Goal: Task Accomplishment & Management: Complete application form

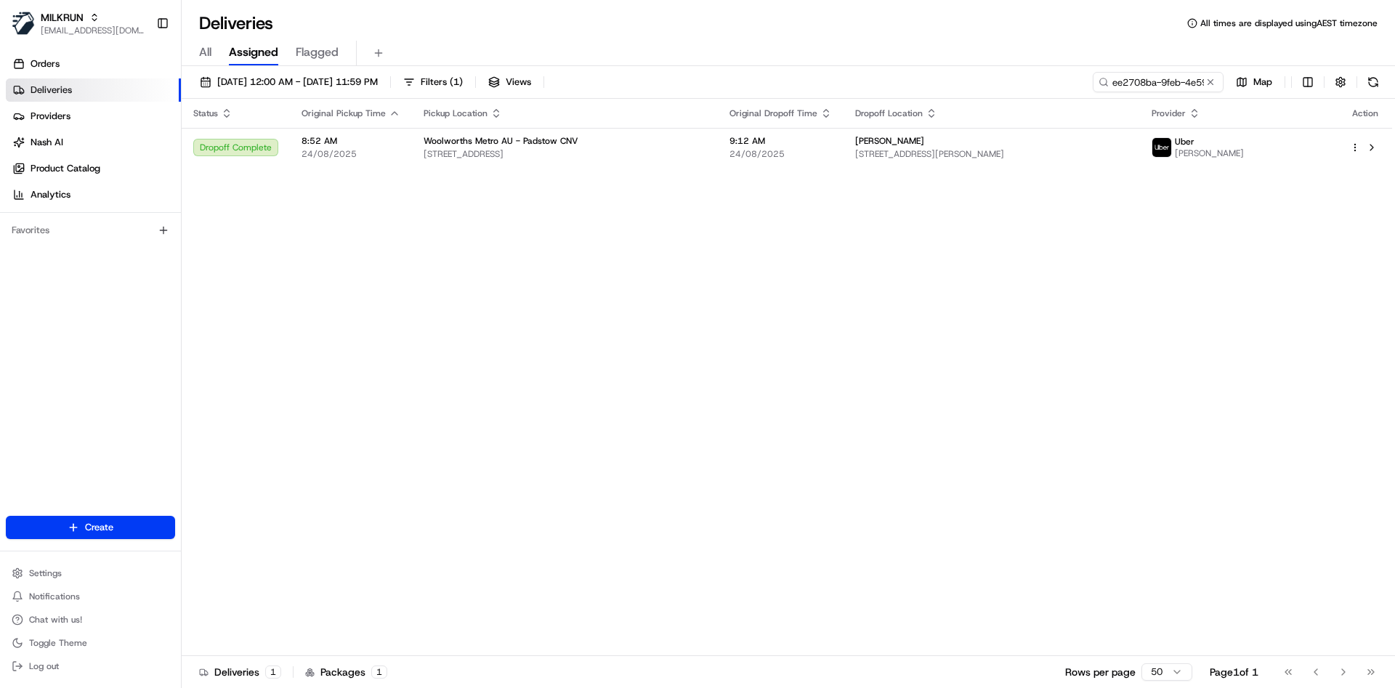
click at [1156, 73] on input "ee2708ba-9feb-4e59-b203-0c4d766eeb4a" at bounding box center [1158, 82] width 131 height 20
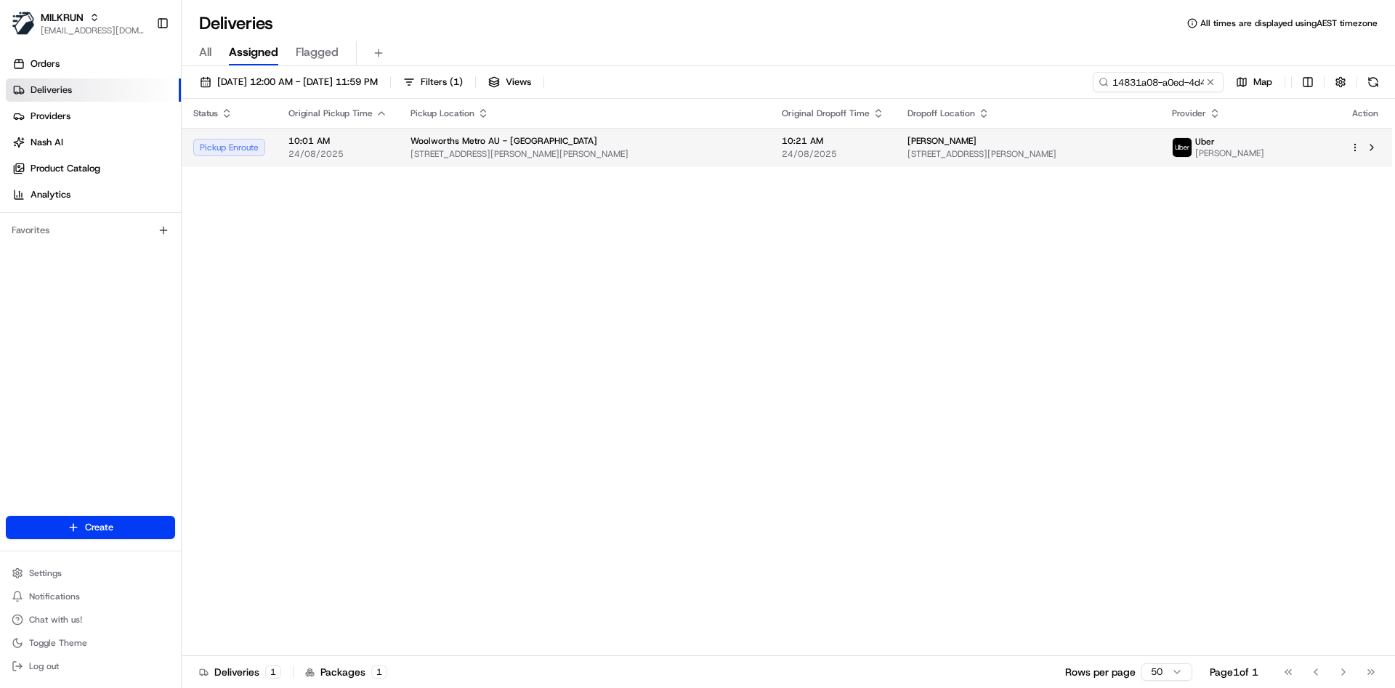
click at [1061, 152] on span "[STREET_ADDRESS][PERSON_NAME]" at bounding box center [1028, 154] width 242 height 12
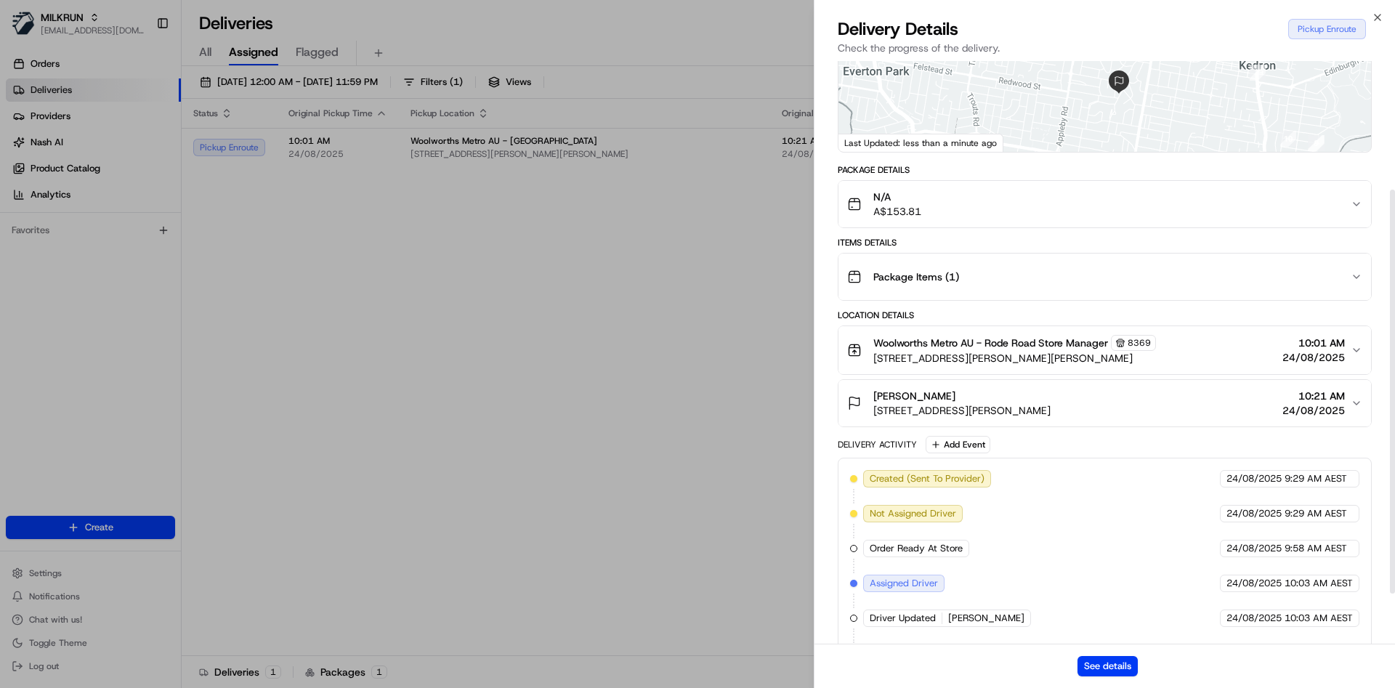
scroll to position [185, 0]
click at [1098, 673] on button "See details" at bounding box center [1107, 666] width 60 height 20
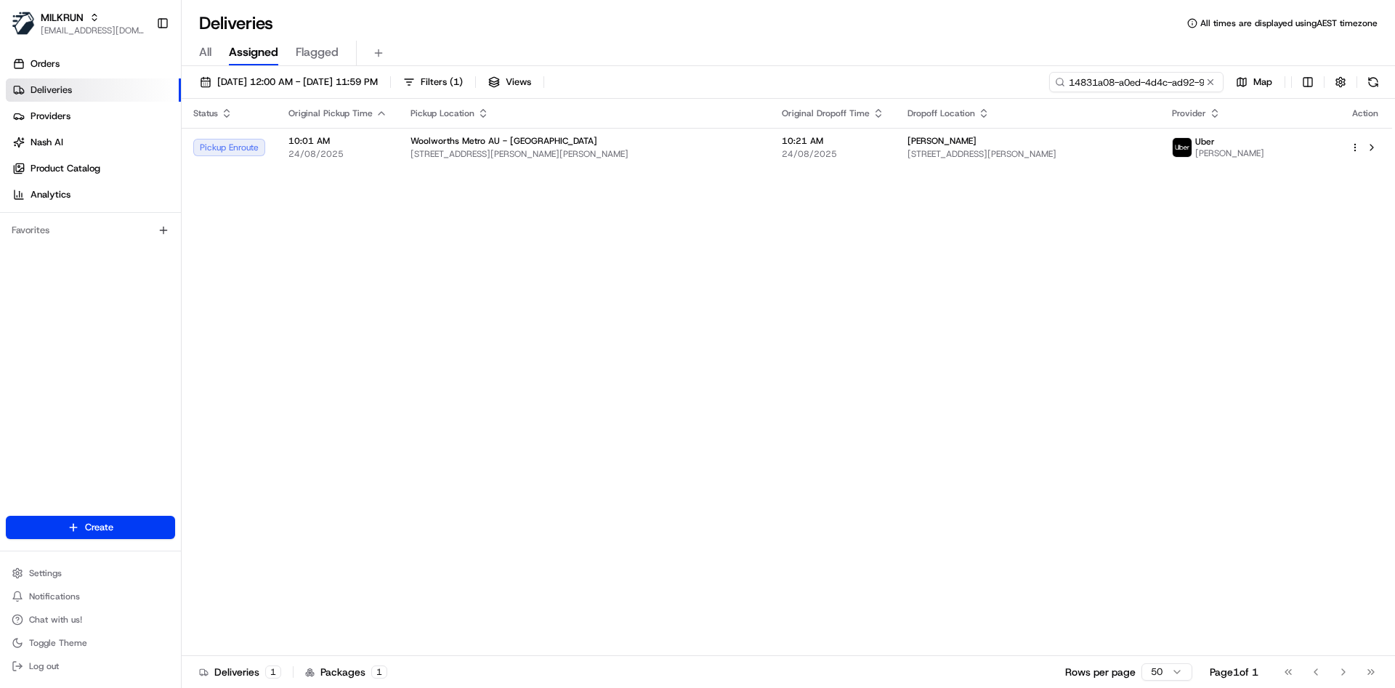
click at [1159, 73] on input "14831a08-a0ed-4d4c-ad92-9689f2701435" at bounding box center [1136, 82] width 174 height 20
paste input "2d9dc6fc-17e5-4f3b-b630-7eb1b4a606b4"
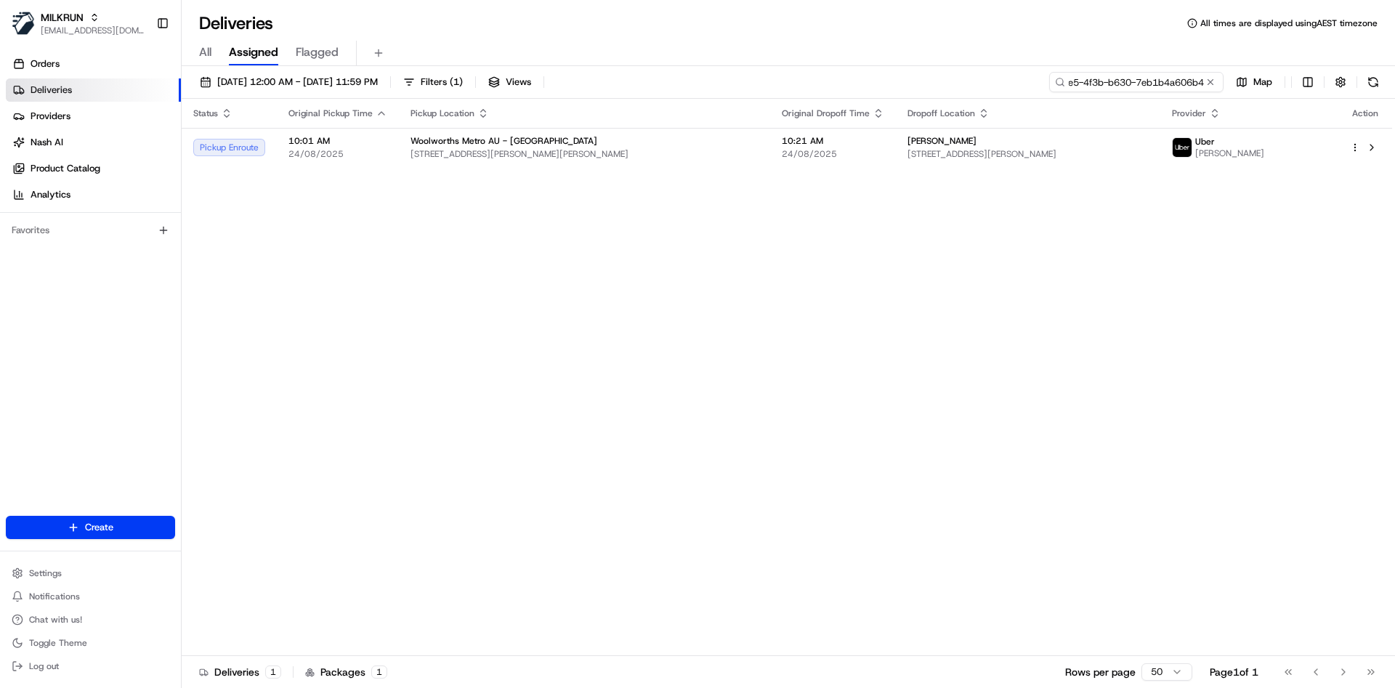
type input "2d9dc6fc-17e5-4f3b-b630-7eb1b4a606b4"
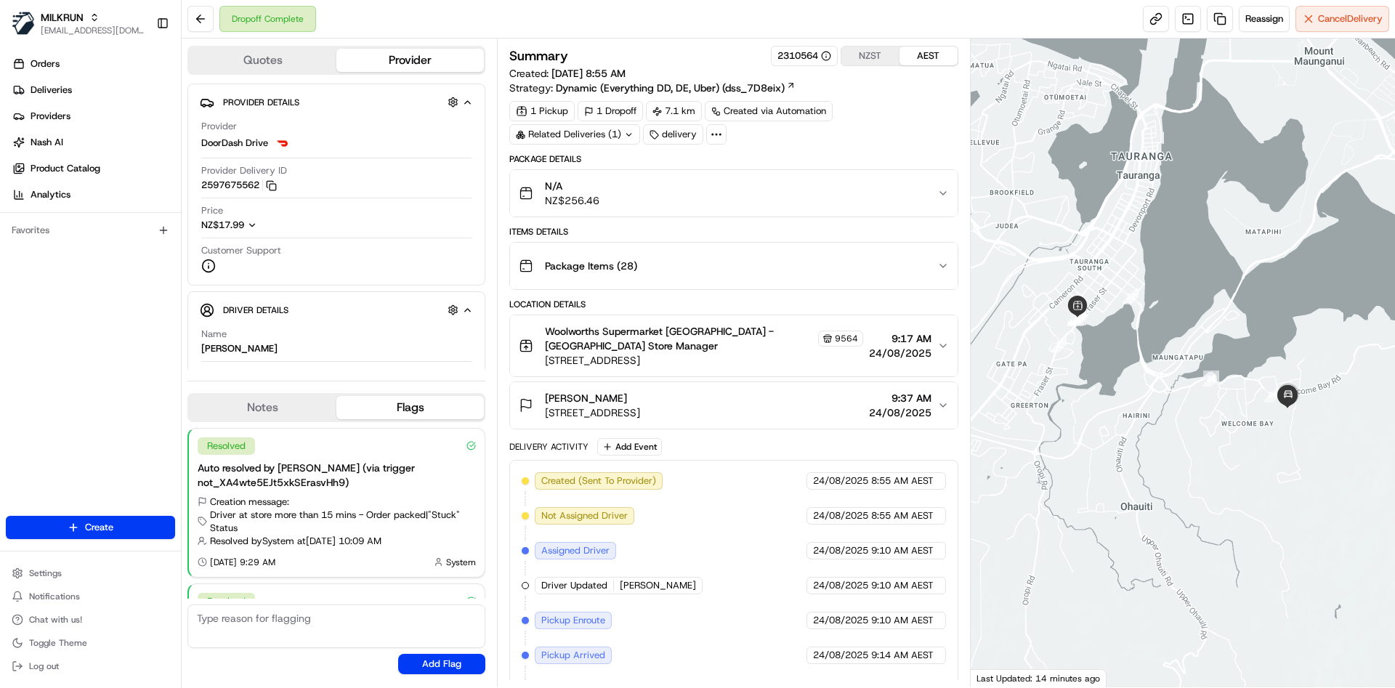
scroll to position [134, 0]
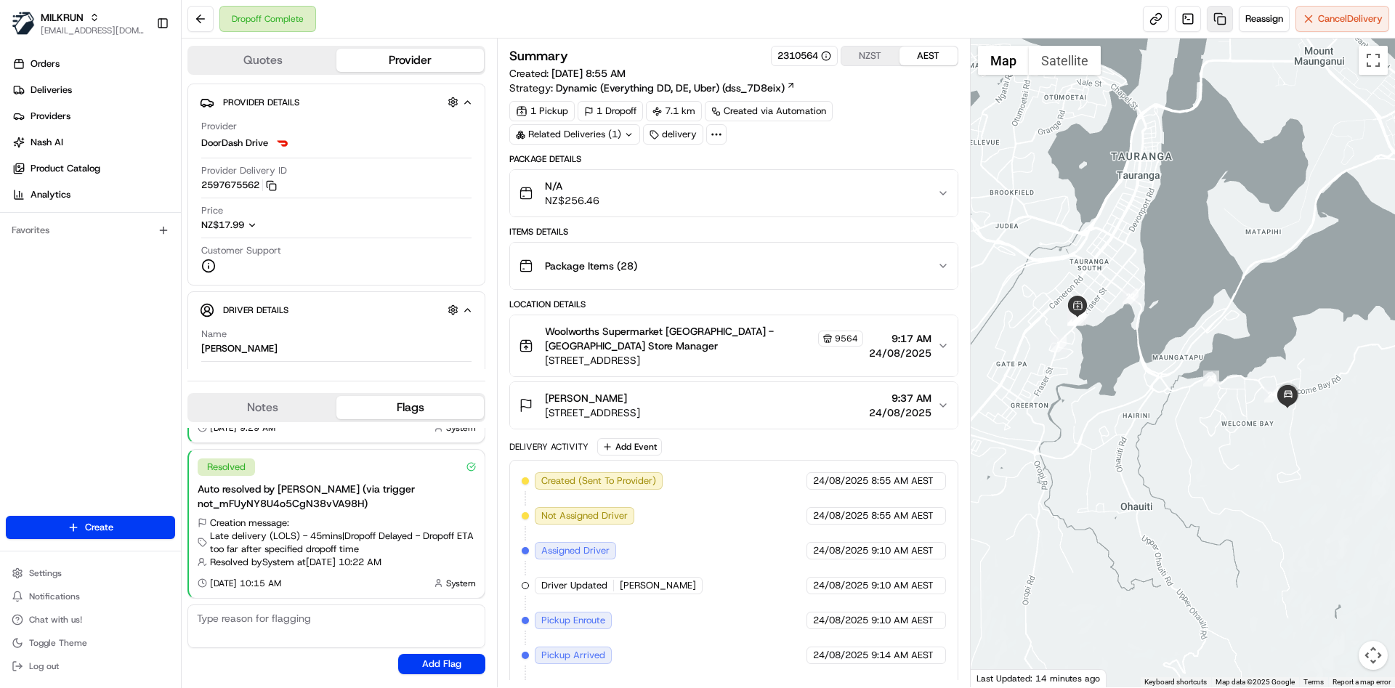
click at [1215, 13] on link at bounding box center [1220, 19] width 26 height 26
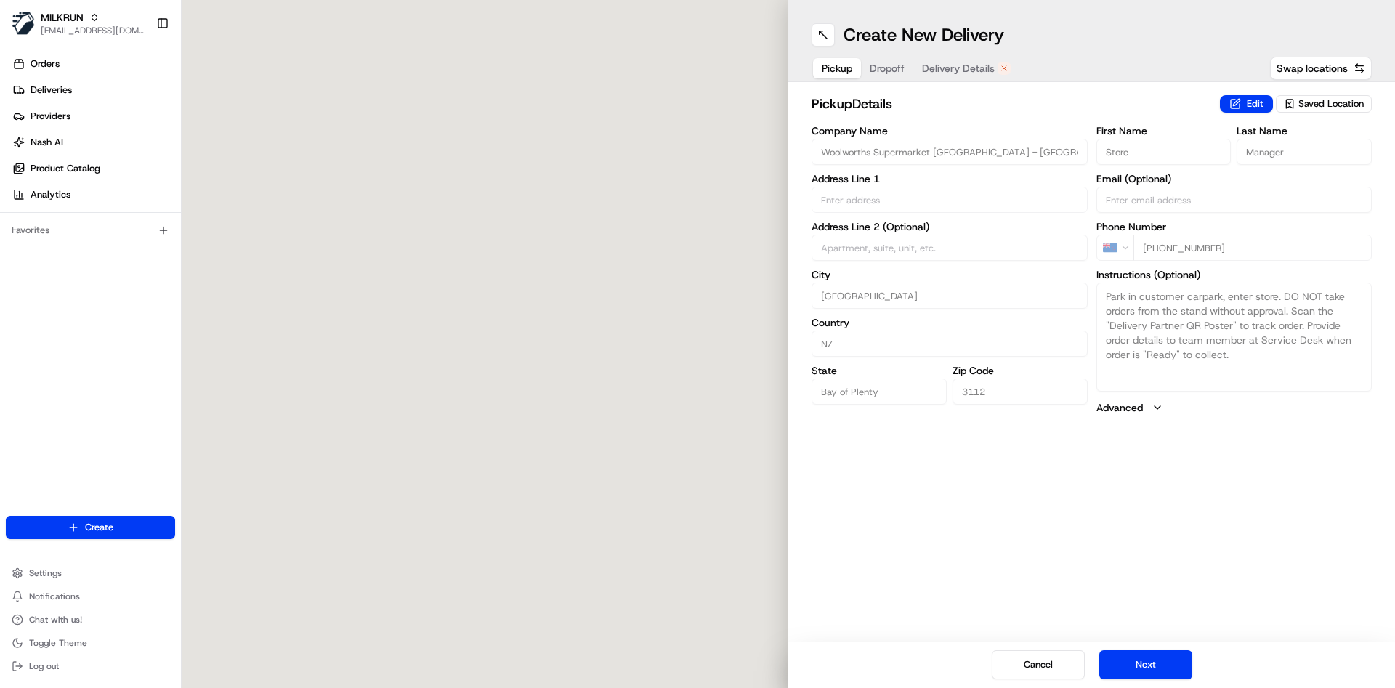
type input "257 Fraser St"
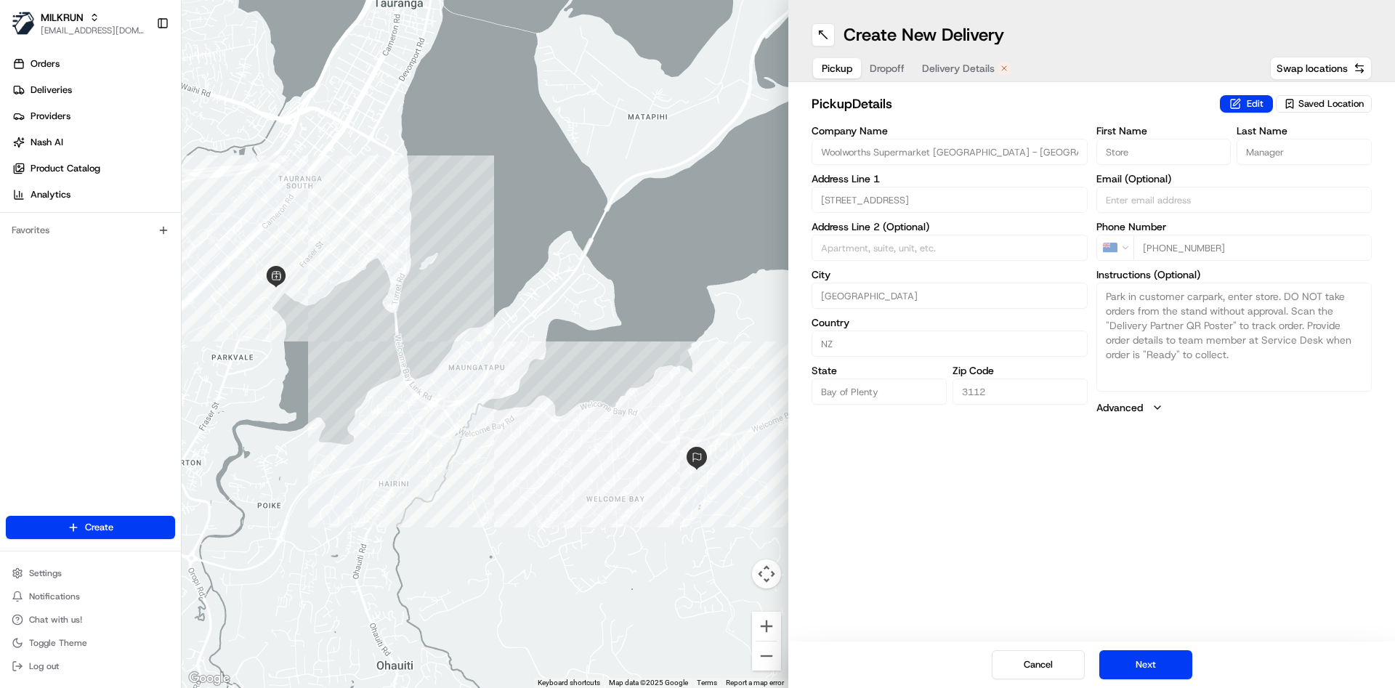
click at [1174, 680] on div "Cancel Next" at bounding box center [1091, 664] width 607 height 46
click at [1173, 671] on button "Next" at bounding box center [1145, 664] width 93 height 29
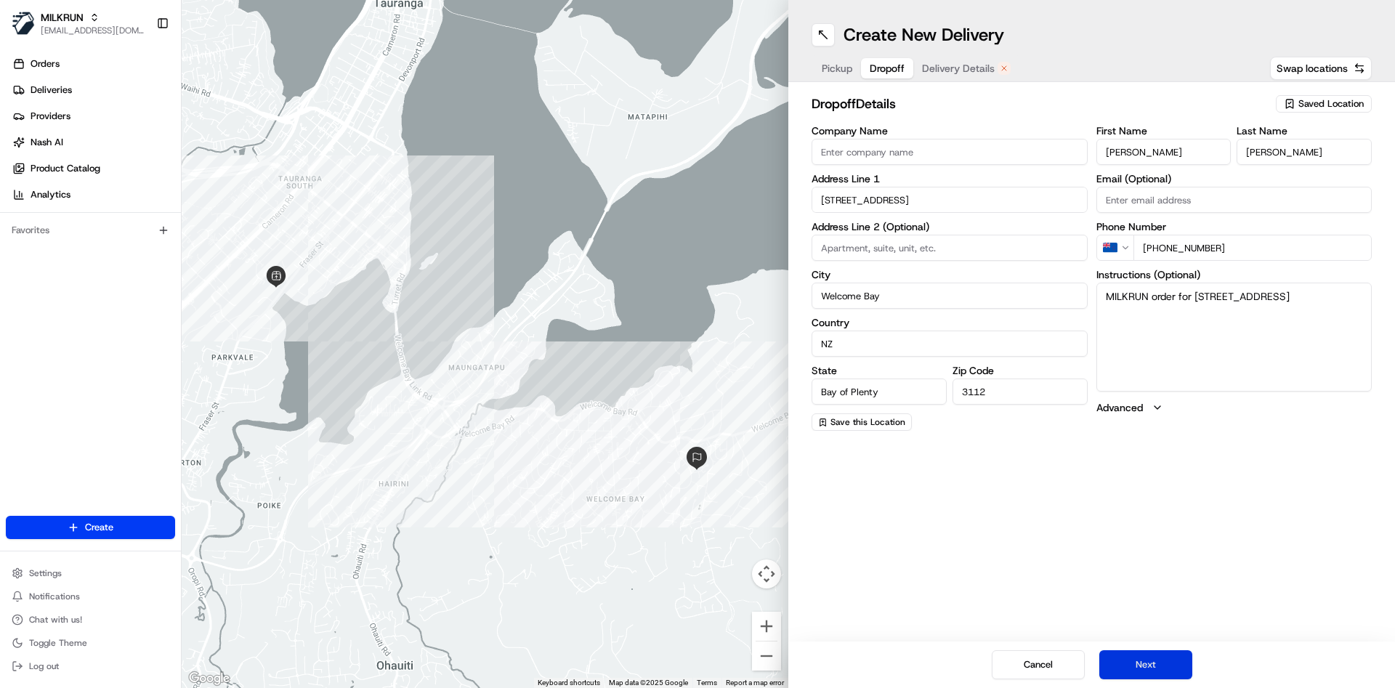
click at [1173, 671] on button "Next" at bounding box center [1145, 664] width 93 height 29
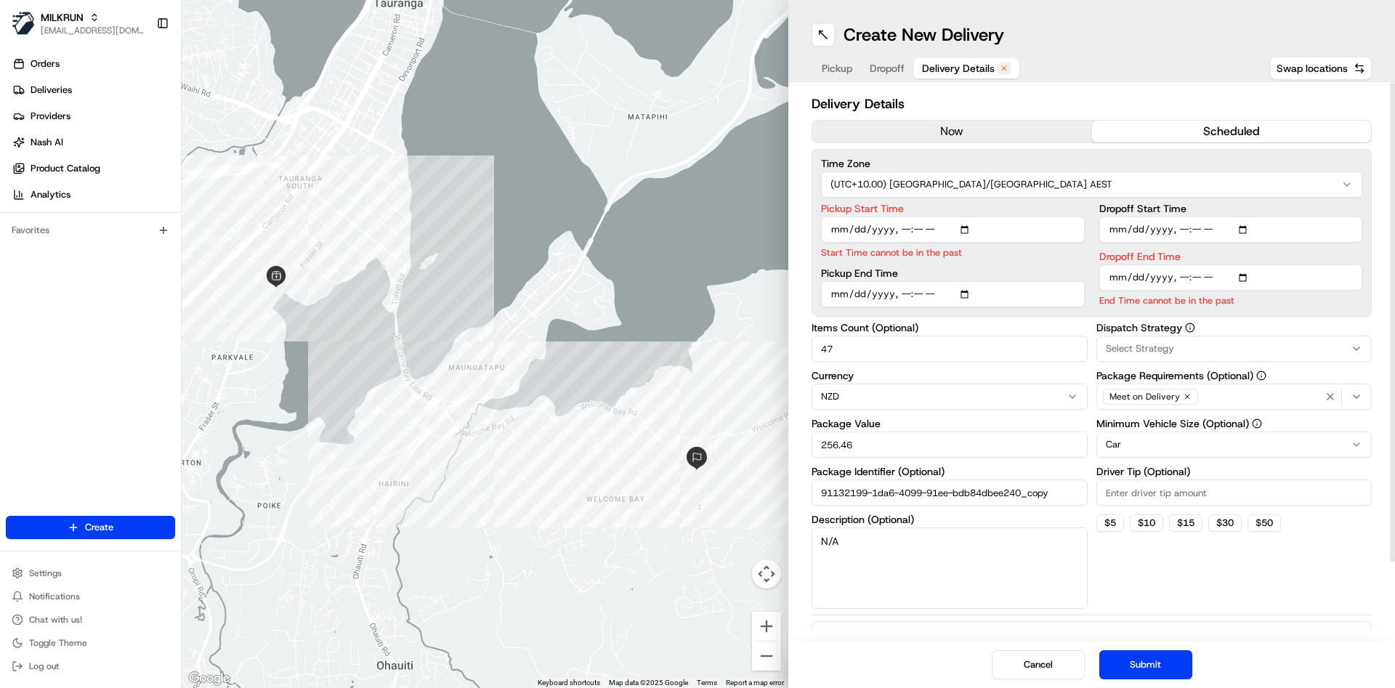
click at [908, 234] on input "Pickup Start Time" at bounding box center [953, 229] width 264 height 26
type input "2025-08-24T10:40"
click at [1175, 270] on input "Dropoff End Time" at bounding box center [1231, 277] width 264 height 26
type input "2025-08-24T10:55"
drag, startPoint x: 855, startPoint y: 351, endPoint x: 702, endPoint y: 352, distance: 153.3
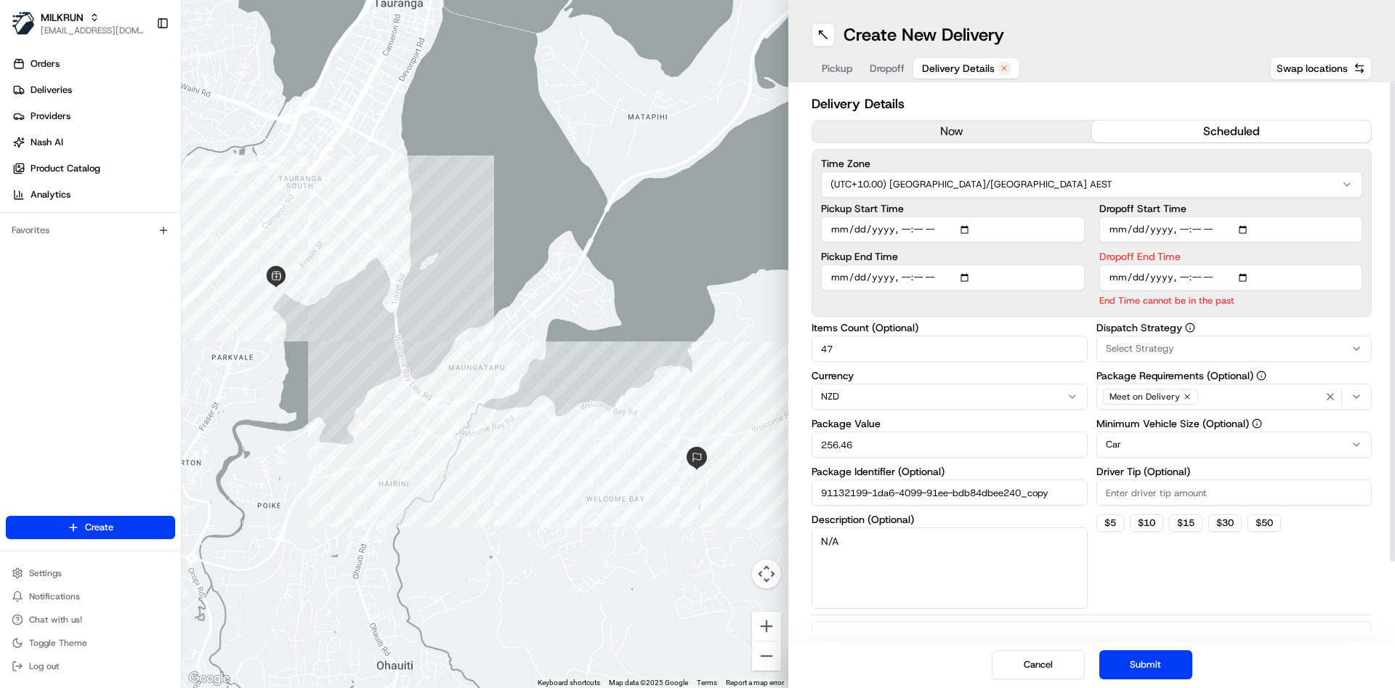
click at [702, 352] on div "← Move left → Move right ↑ Move up ↓ Move down + Zoom in - Zoom out Home Jump l…" at bounding box center [788, 344] width 1213 height 688
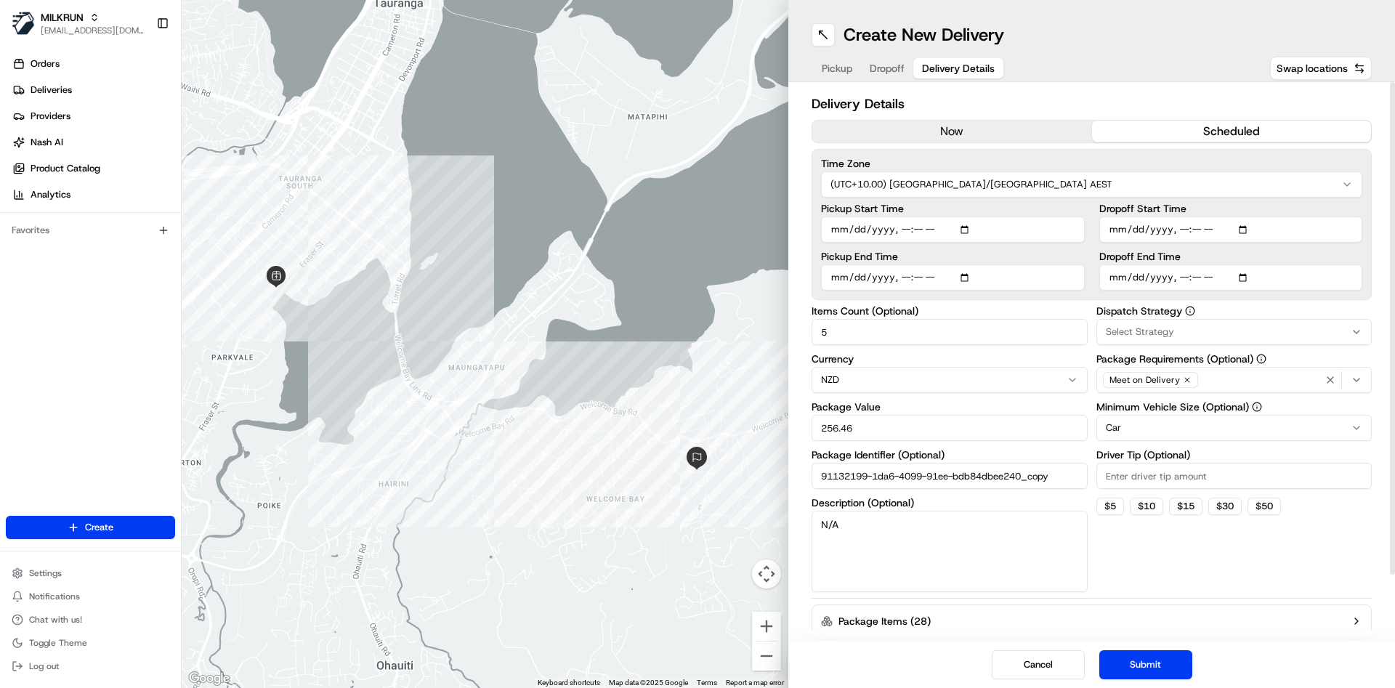
type input "5"
drag, startPoint x: 865, startPoint y: 428, endPoint x: 565, endPoint y: 419, distance: 300.1
click at [565, 419] on div "← Move left → Move right ↑ Move up ↓ Move down + Zoom in - Zoom out Home Jump l…" at bounding box center [788, 344] width 1213 height 688
type input "56"
click at [1132, 657] on button "Submit" at bounding box center [1145, 664] width 93 height 29
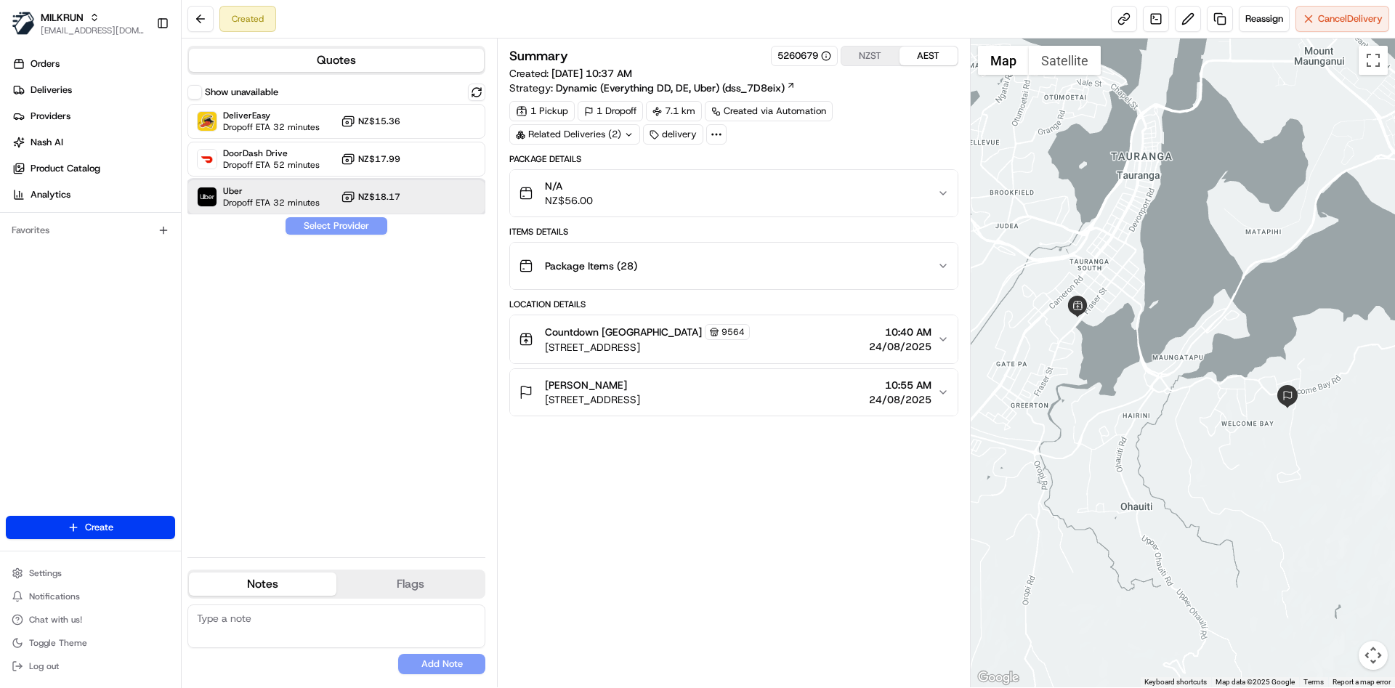
click at [341, 184] on div "Uber Dropoff ETA 32 minutes NZ$18.17" at bounding box center [336, 196] width 298 height 35
click at [343, 222] on button "Assign Provider" at bounding box center [336, 225] width 103 height 17
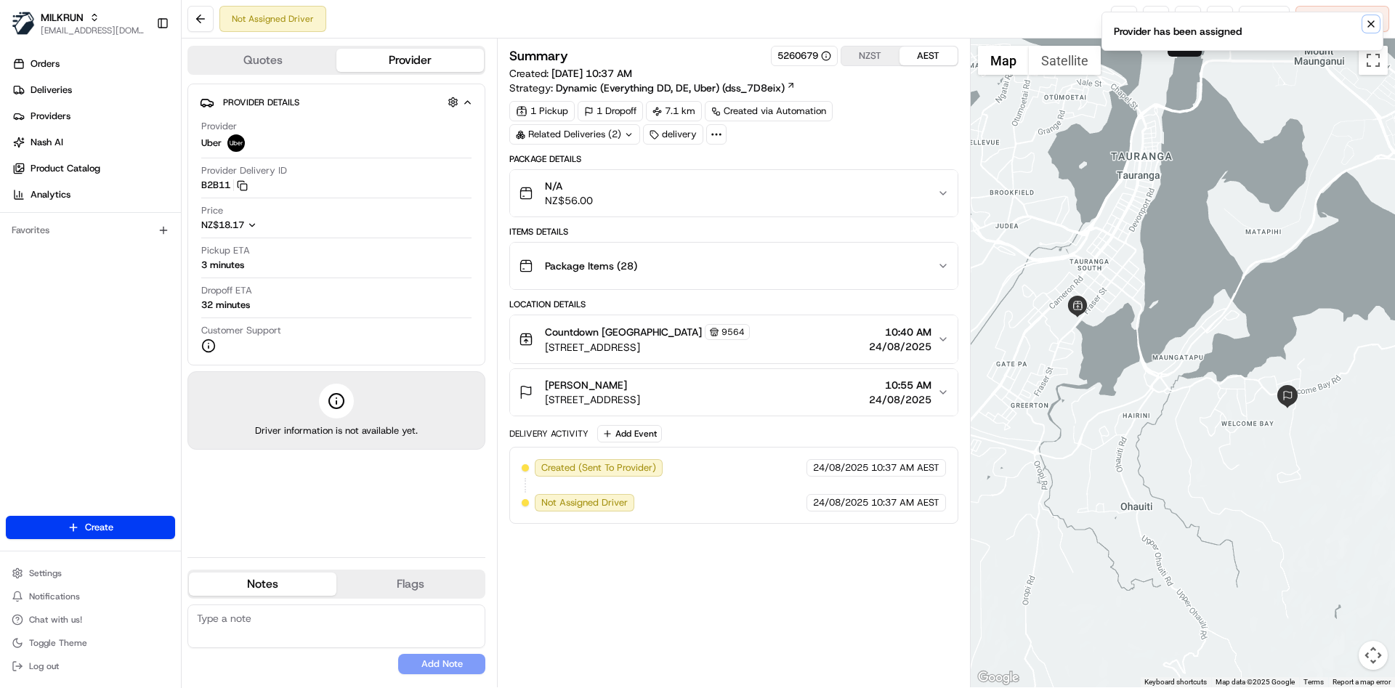
click at [1369, 19] on icon "Notifications (F8)" at bounding box center [1371, 24] width 12 height 12
click at [1127, 28] on link at bounding box center [1124, 19] width 26 height 26
